Goal: Information Seeking & Learning: Learn about a topic

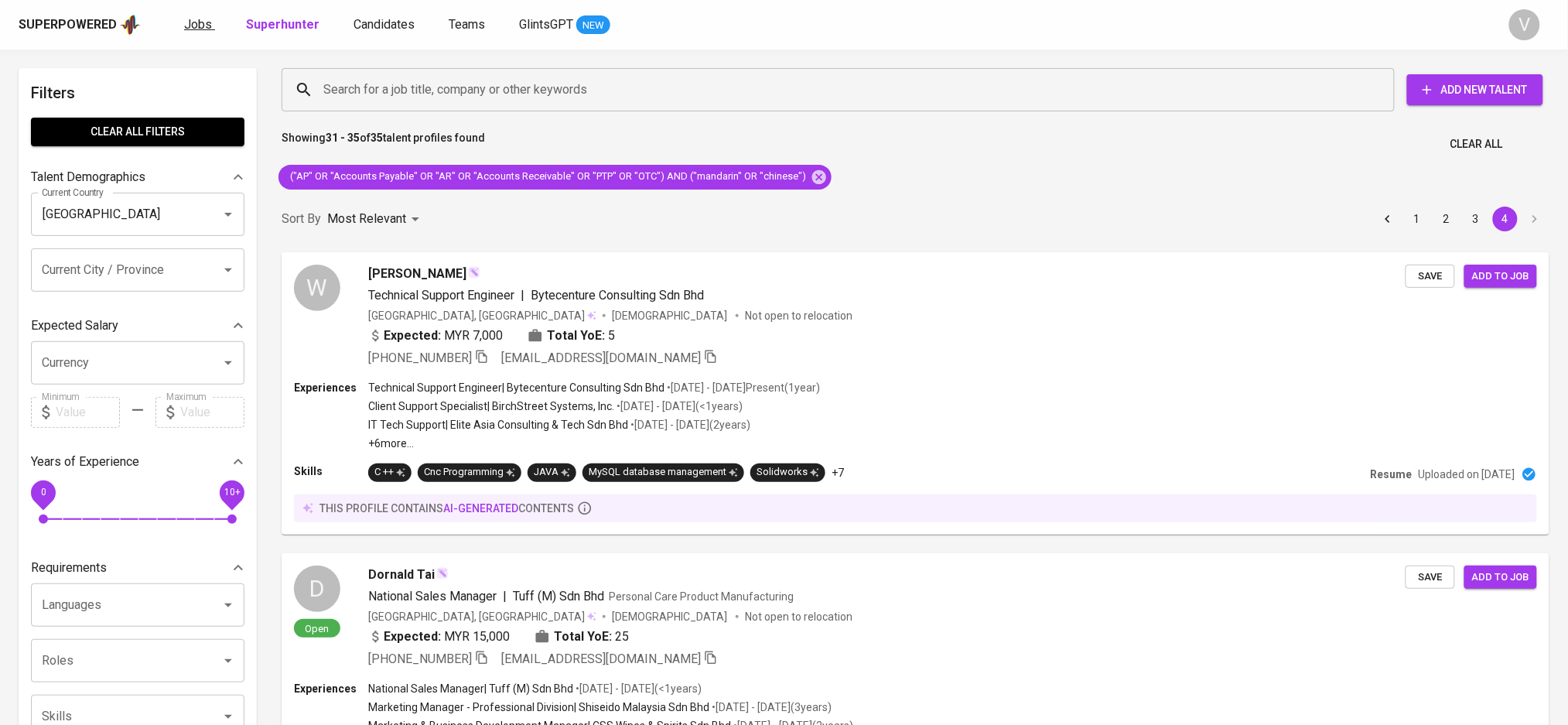
click at [194, 19] on span "Jobs" at bounding box center [197, 24] width 28 height 14
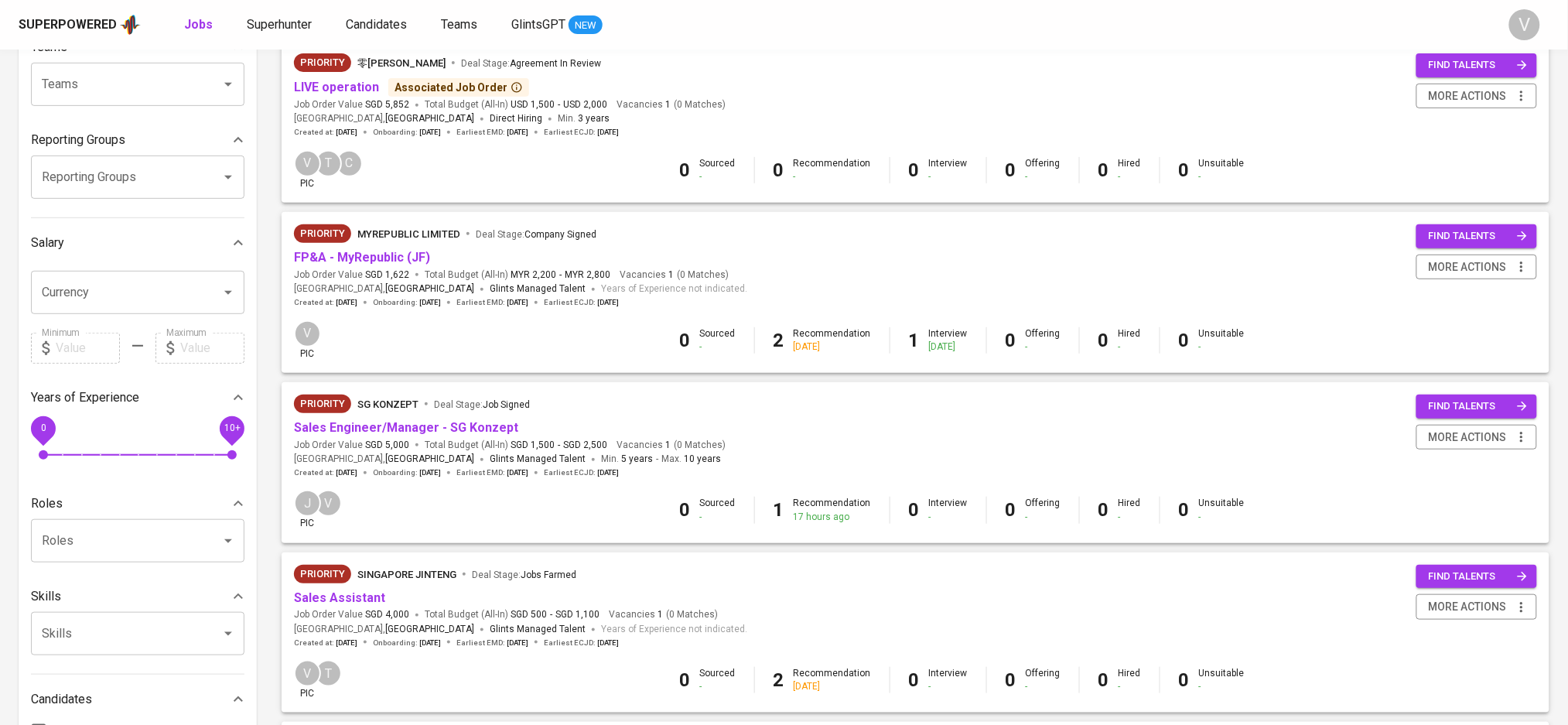
scroll to position [206, 0]
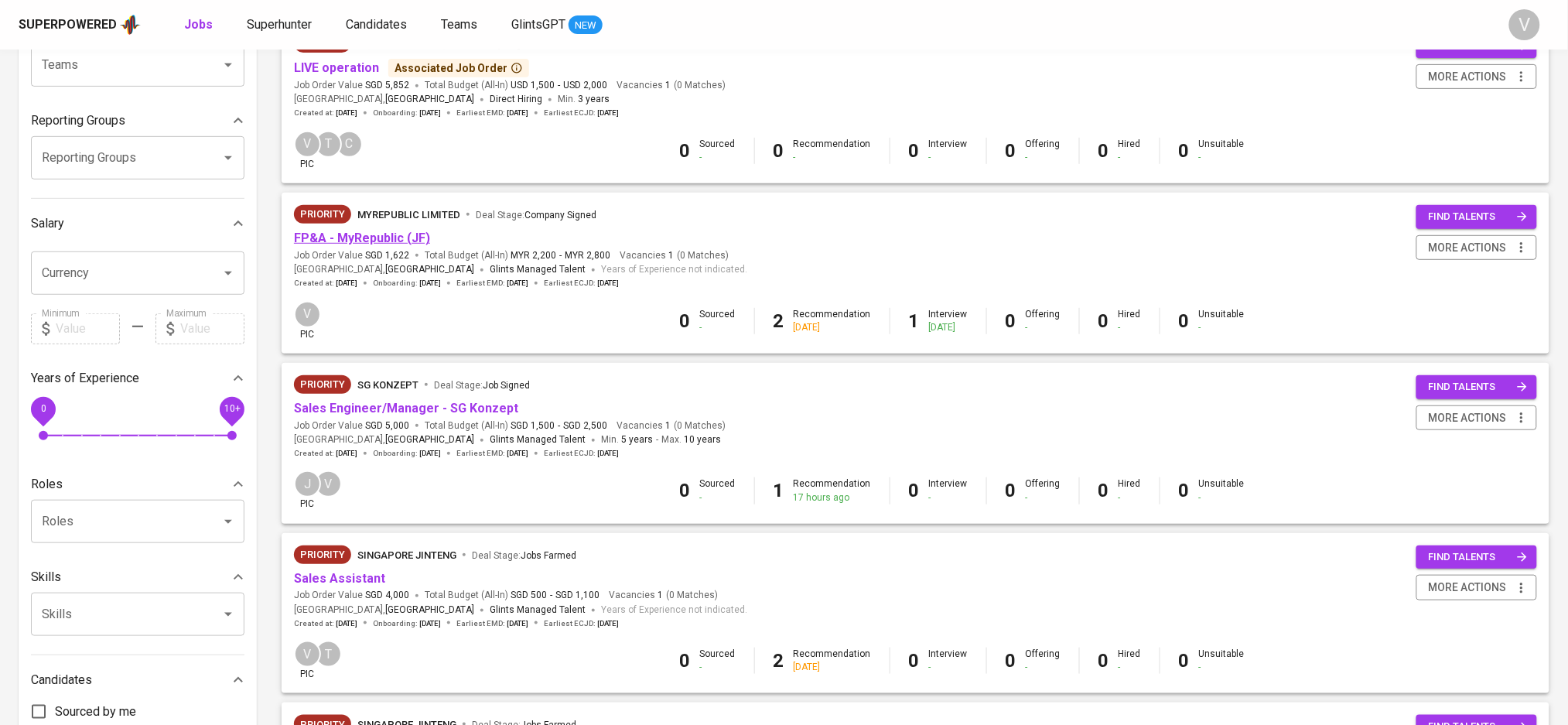
click at [367, 243] on link "FP&A - MyRepublic (JF)" at bounding box center [362, 238] width 136 height 14
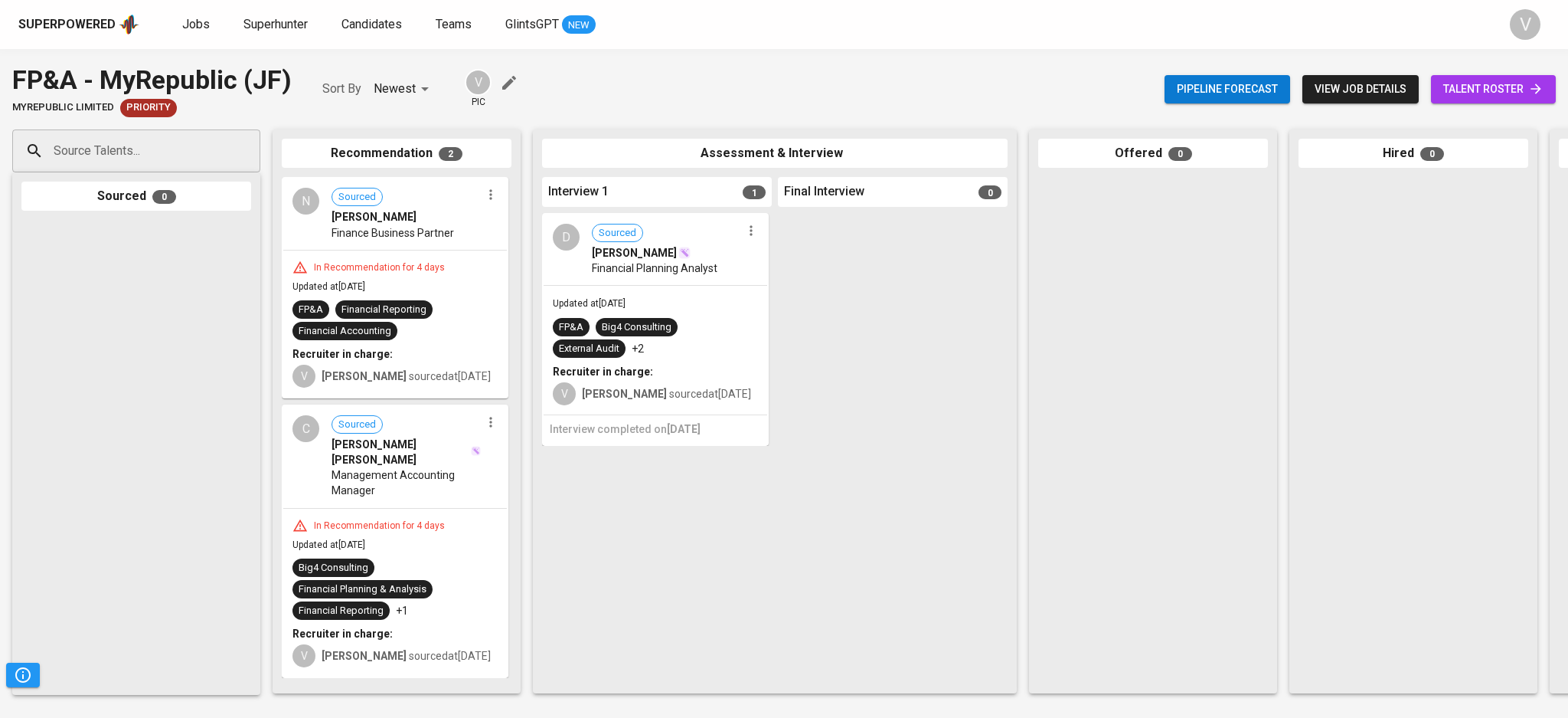
click at [395, 232] on span "Finance Business Partner" at bounding box center [392, 232] width 122 height 15
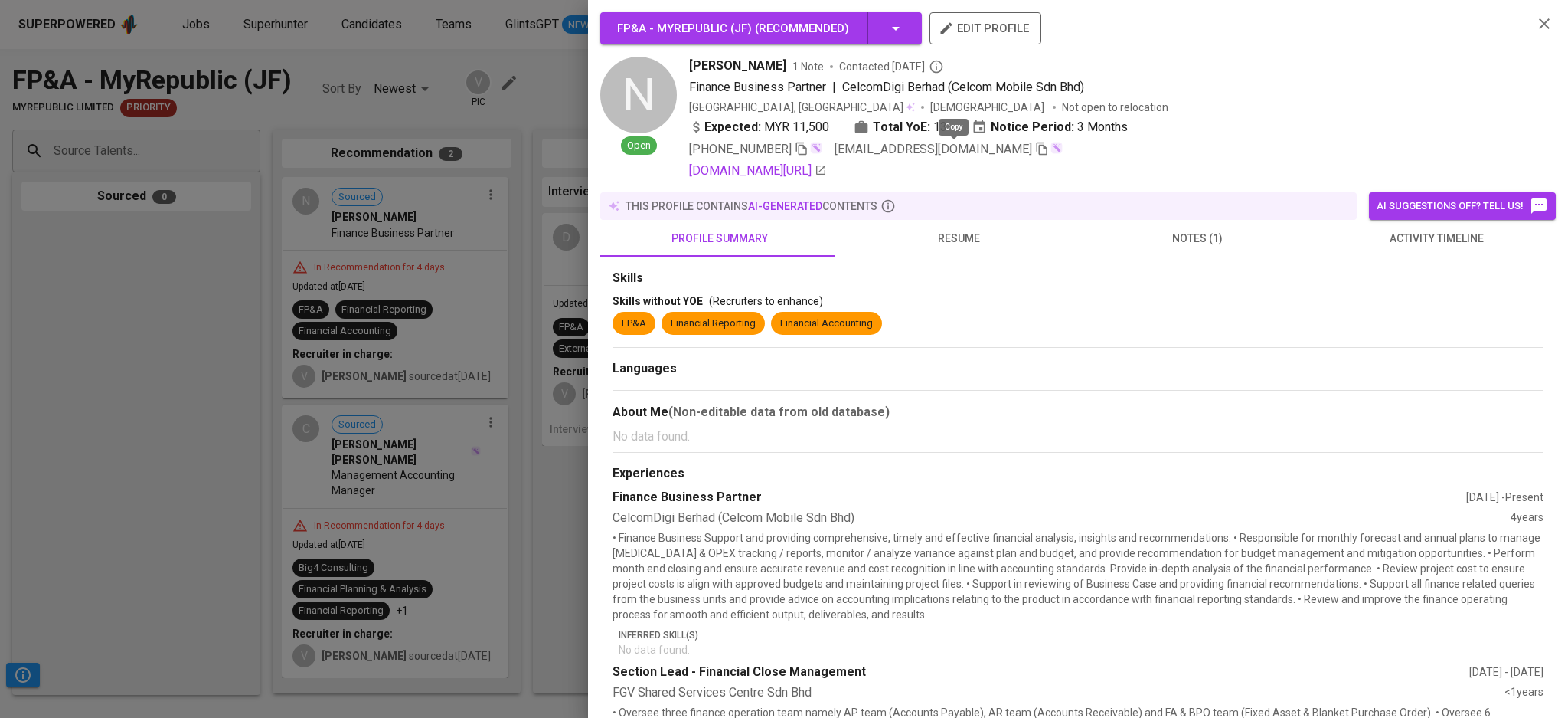
click at [1035, 153] on icon "button" at bounding box center [1042, 148] width 14 height 14
click at [1535, 23] on icon "button" at bounding box center [1543, 23] width 18 height 18
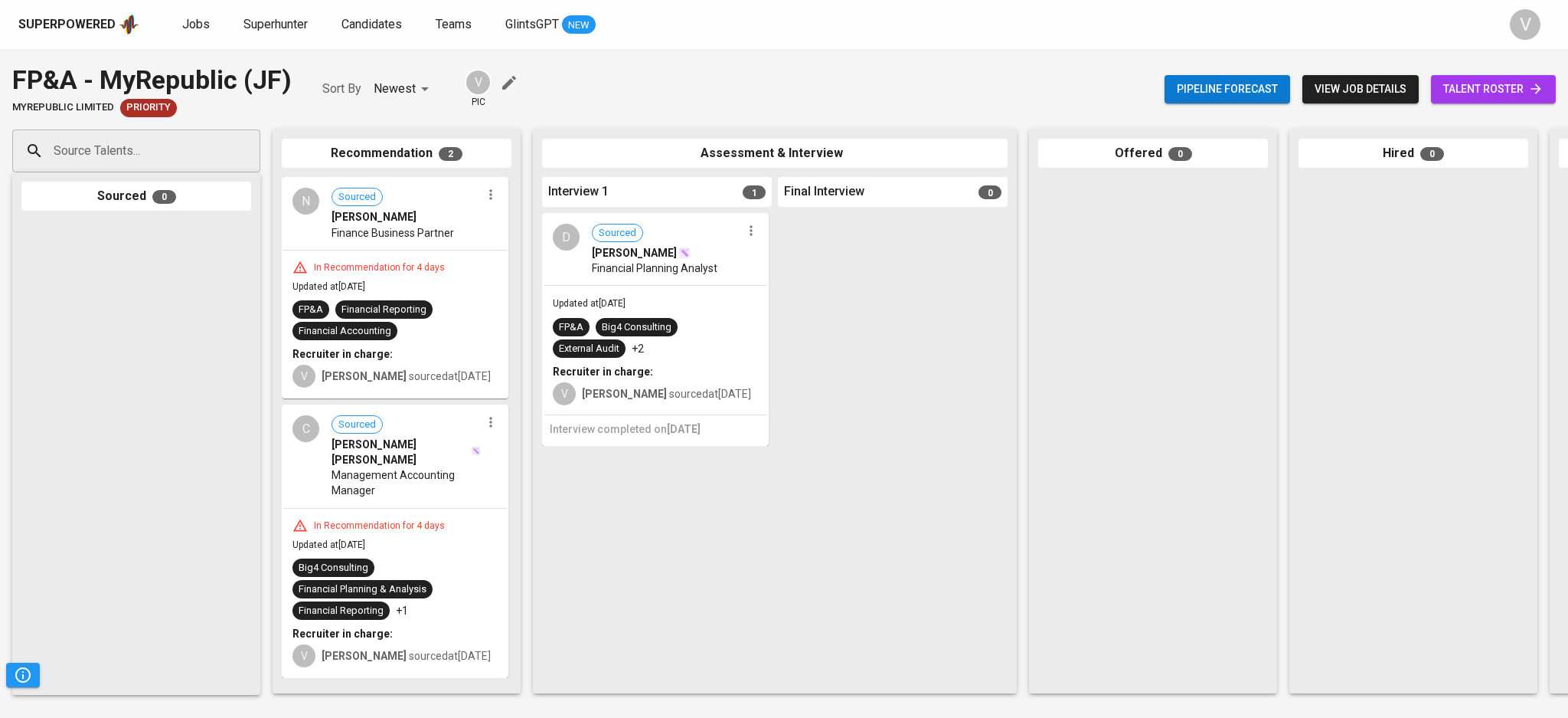
click at [409, 475] on span "Management Accounting Manager" at bounding box center [406, 483] width 149 height 30
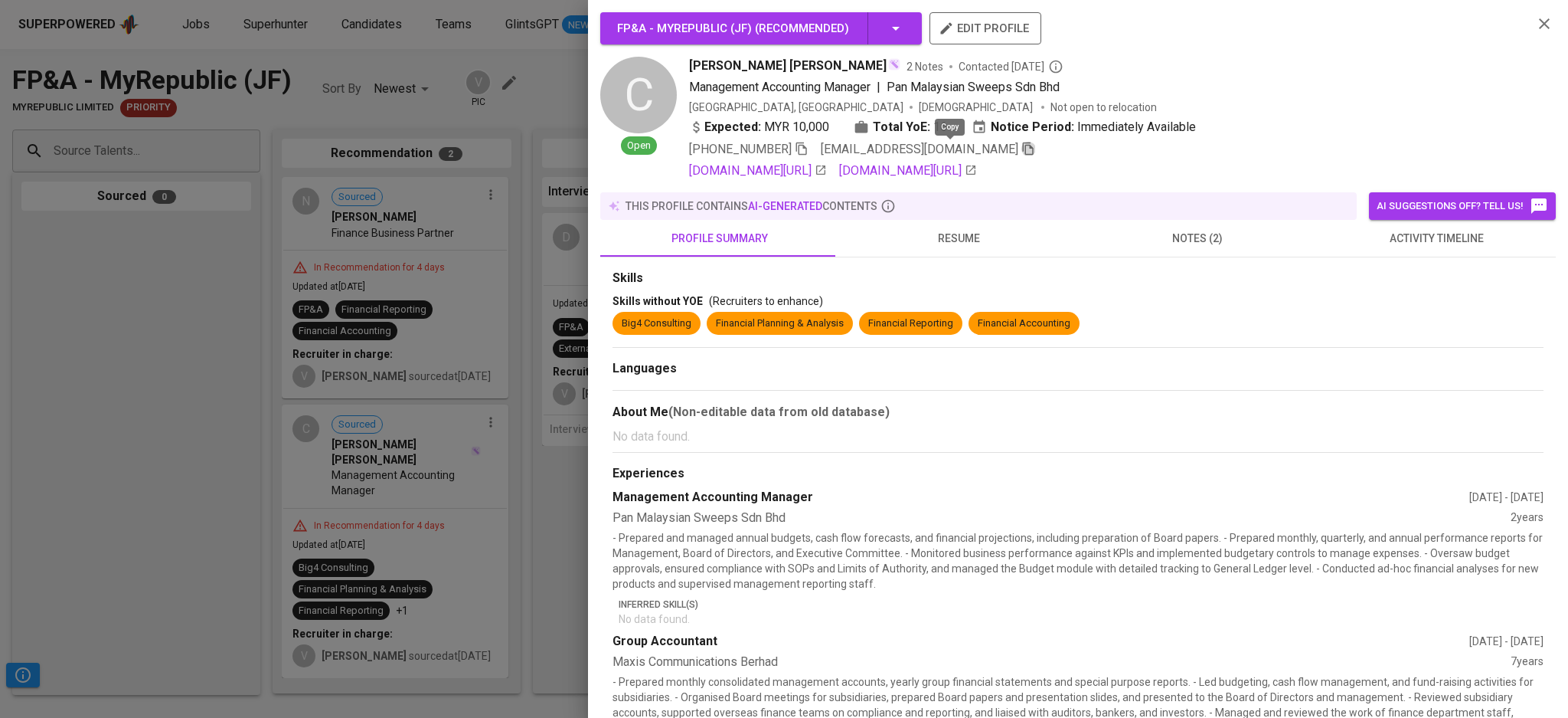
click at [1021, 149] on icon "button" at bounding box center [1028, 148] width 14 height 14
click at [154, 367] on div at bounding box center [784, 359] width 1568 height 718
